Goal: Task Accomplishment & Management: Manage account settings

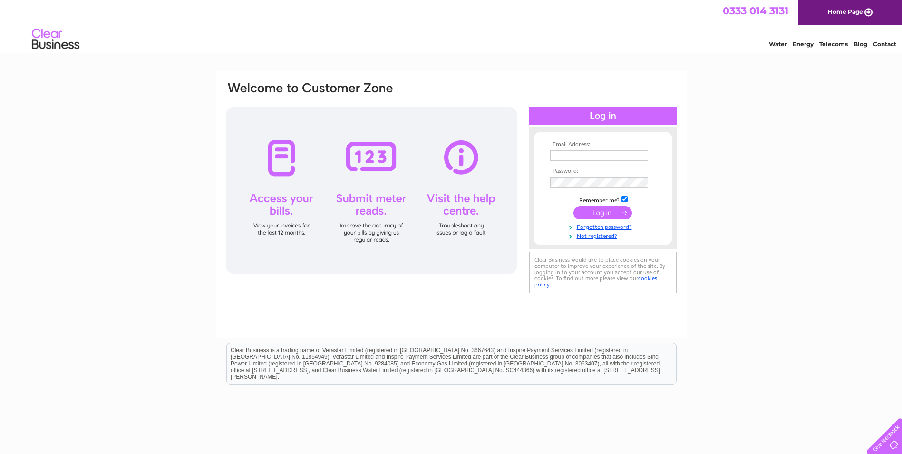
type input "sales@1to1computers.com"
click at [588, 213] on input "submit" at bounding box center [603, 212] width 59 height 13
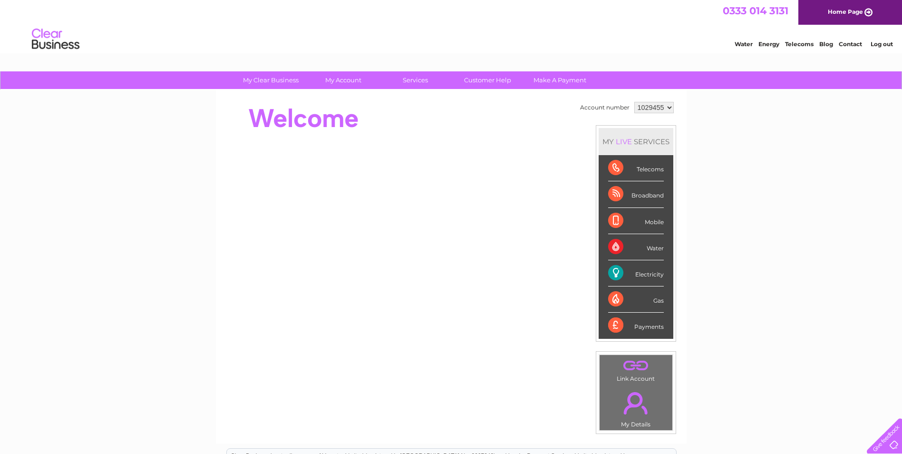
click at [637, 275] on div "Electricity" at bounding box center [636, 273] width 56 height 26
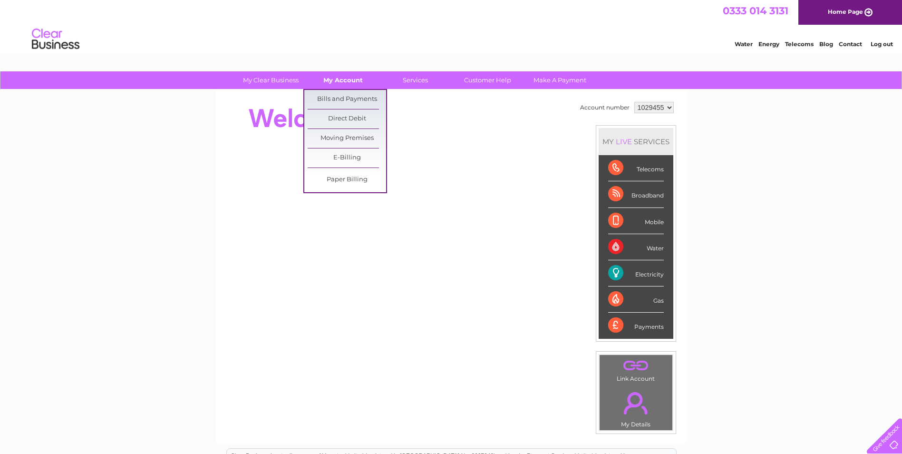
click at [347, 79] on link "My Account" at bounding box center [343, 80] width 78 height 18
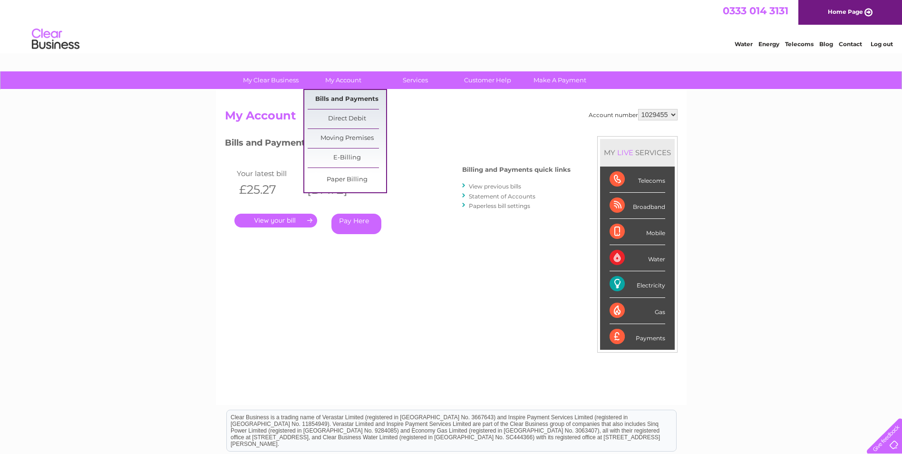
click at [360, 98] on link "Bills and Payments" at bounding box center [347, 99] width 78 height 19
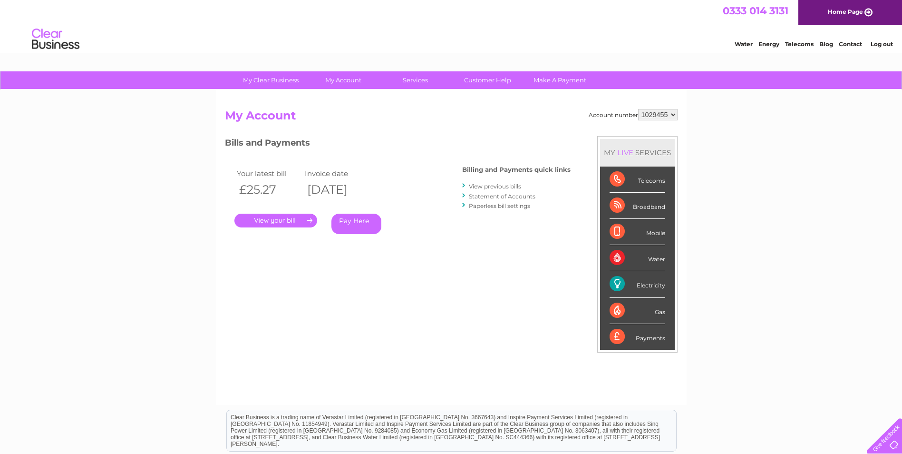
click at [301, 222] on link "." at bounding box center [276, 221] width 83 height 14
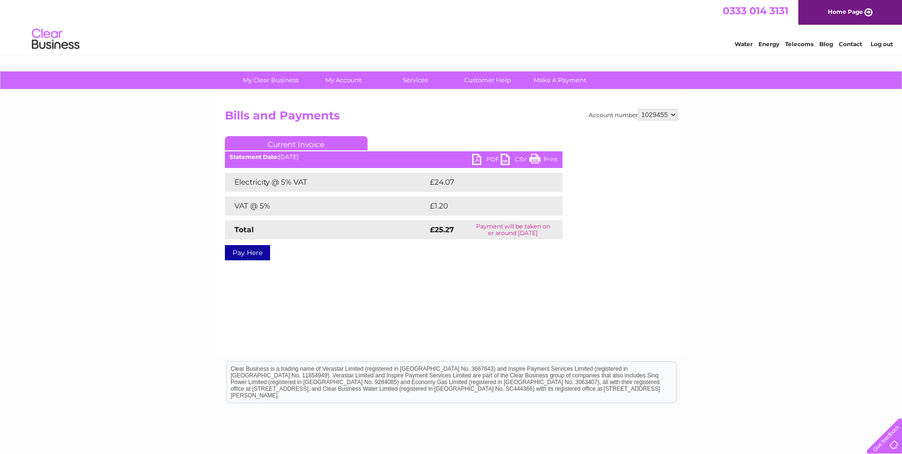
click at [480, 157] on link "PDF" at bounding box center [486, 161] width 29 height 14
